Goal: Task Accomplishment & Management: Use online tool/utility

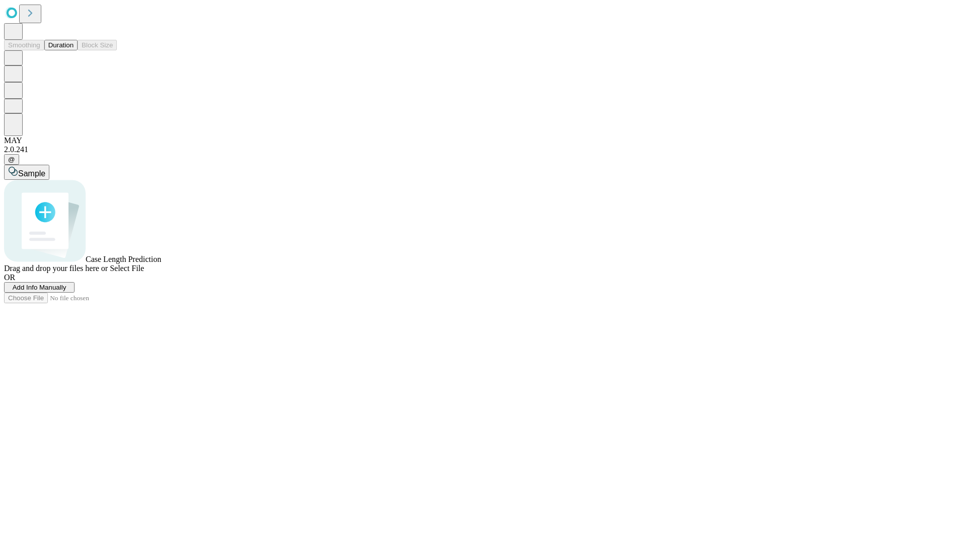
click at [74, 50] on button "Duration" at bounding box center [60, 45] width 33 height 11
click at [67, 291] on span "Add Info Manually" at bounding box center [40, 288] width 54 height 8
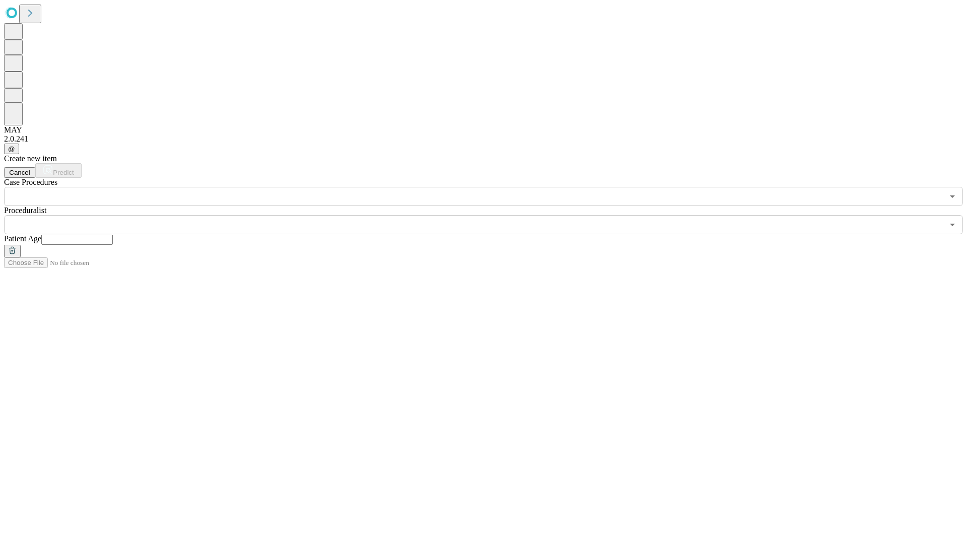
click at [113, 235] on input "text" at bounding box center [77, 240] width 72 height 10
type input "*"
click at [491, 215] on input "text" at bounding box center [474, 224] width 940 height 19
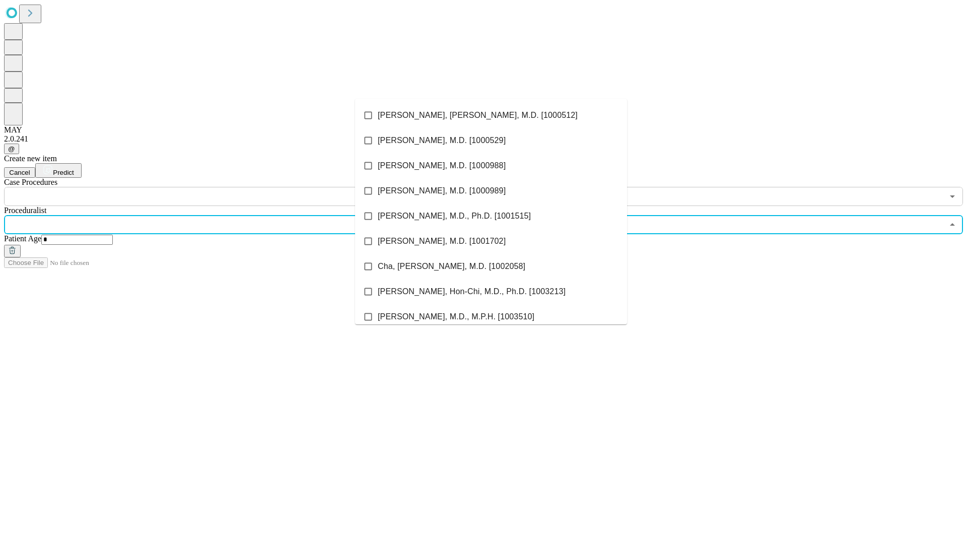
click at [491, 115] on li "[PERSON_NAME], [PERSON_NAME], M.D. [1000512]" at bounding box center [491, 115] width 272 height 25
click at [212, 187] on input "text" at bounding box center [474, 196] width 940 height 19
